Goal: Transaction & Acquisition: Obtain resource

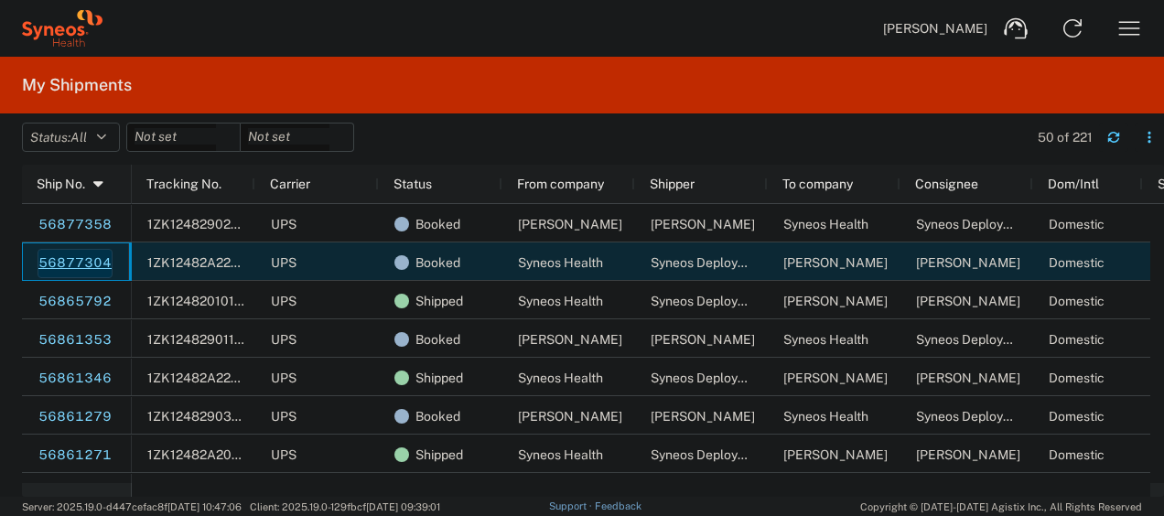
click at [84, 268] on link "56877304" at bounding box center [75, 263] width 75 height 29
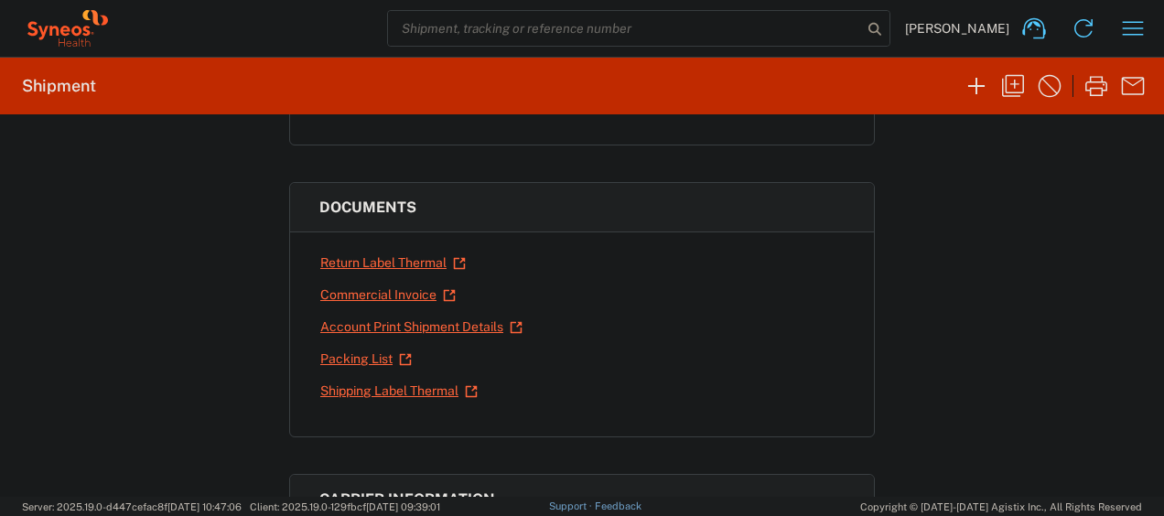
scroll to position [253, 0]
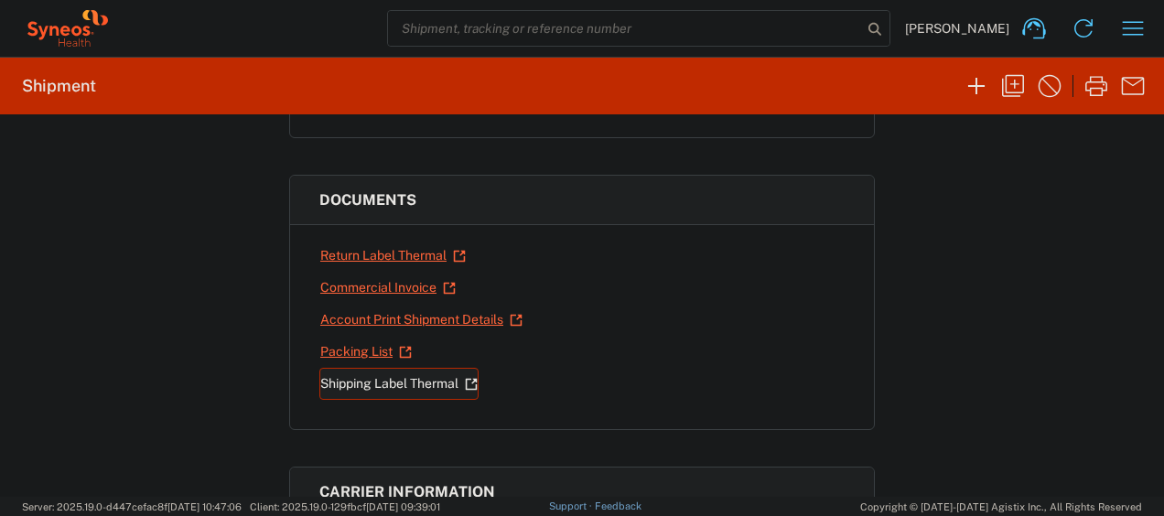
click at [405, 376] on link "Shipping Label Thermal" at bounding box center [398, 384] width 159 height 32
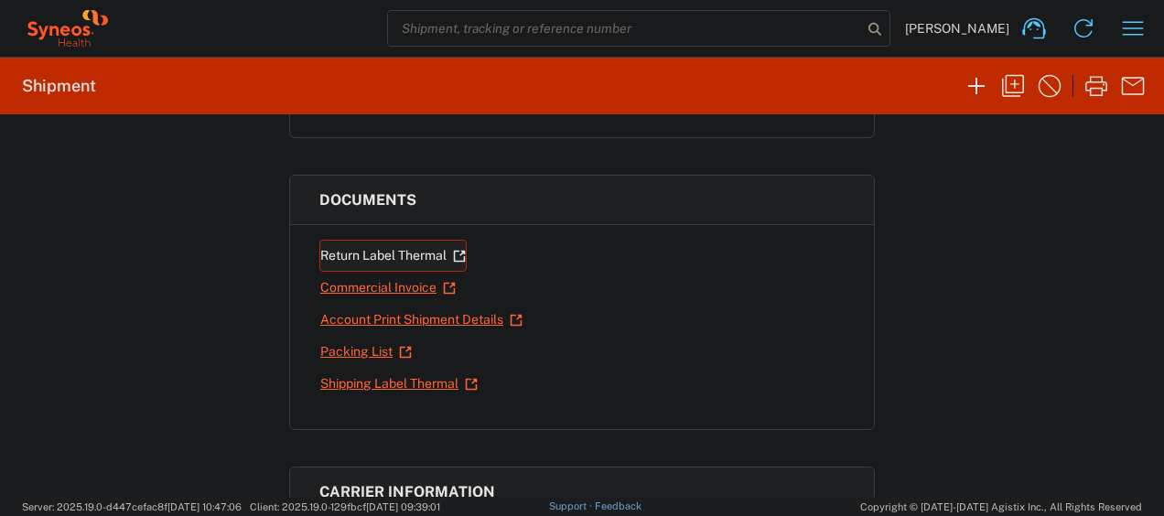
click at [411, 251] on link "Return Label Thermal" at bounding box center [392, 256] width 147 height 32
